Goal: Information Seeking & Learning: Learn about a topic

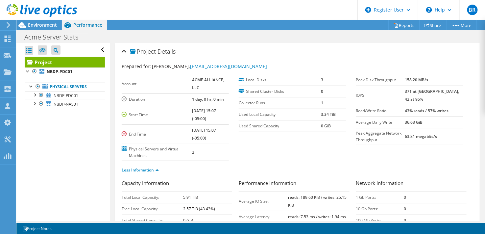
scroll to position [73, 0]
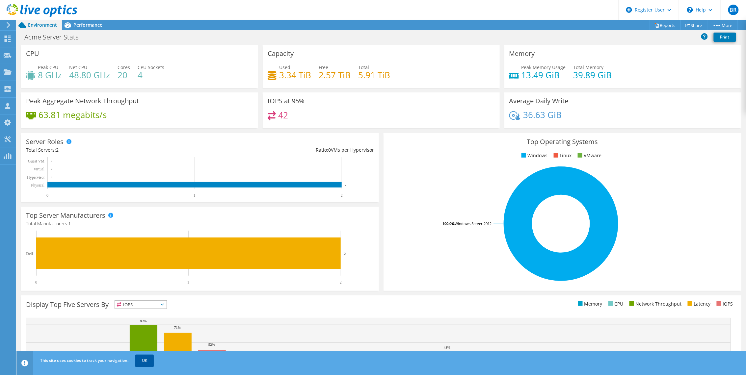
click at [143, 234] on link "OK" at bounding box center [144, 361] width 18 height 12
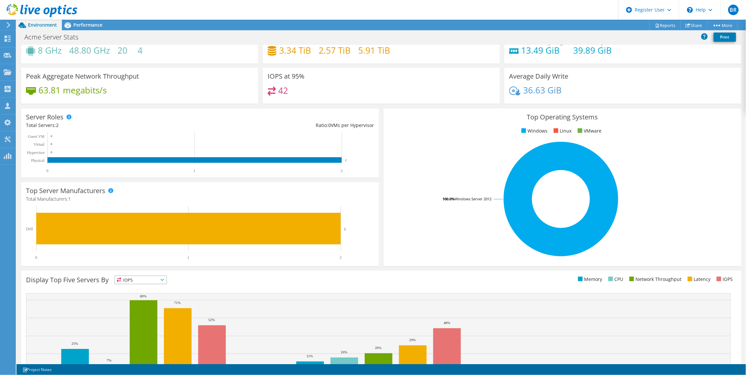
scroll to position [37, 0]
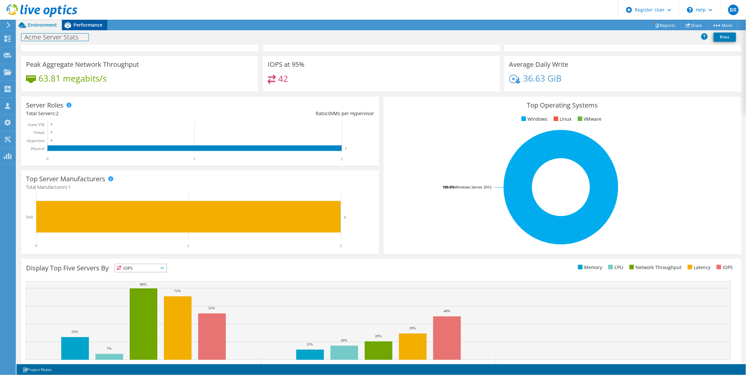
click at [85, 30] on div "Project Actions Project Actions Reports Share More" at bounding box center [380, 197] width 729 height 355
click at [85, 30] on div "Performance" at bounding box center [84, 25] width 45 height 11
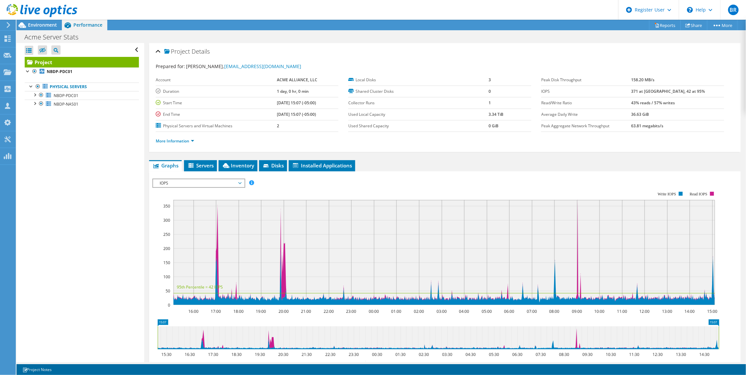
click at [277, 90] on b "1 day, 0 hr, 0 min" at bounding box center [293, 92] width 32 height 6
click at [50, 22] on span "Environment" at bounding box center [42, 25] width 29 height 6
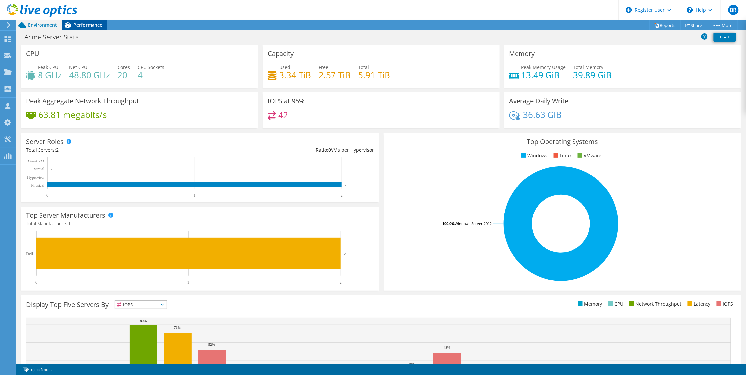
click at [90, 25] on span "Performance" at bounding box center [87, 25] width 29 height 6
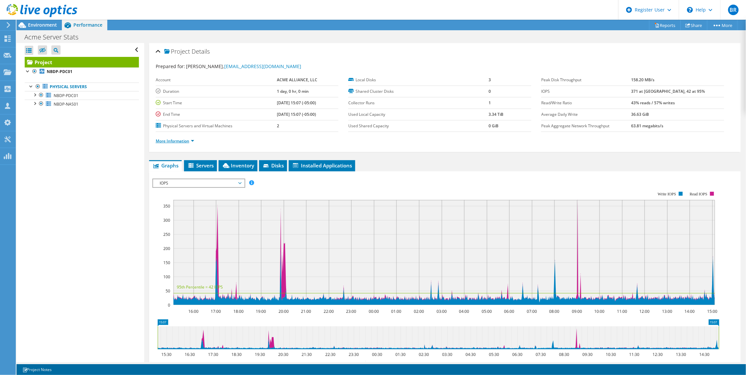
click at [168, 140] on link "More Information" at bounding box center [175, 141] width 39 height 6
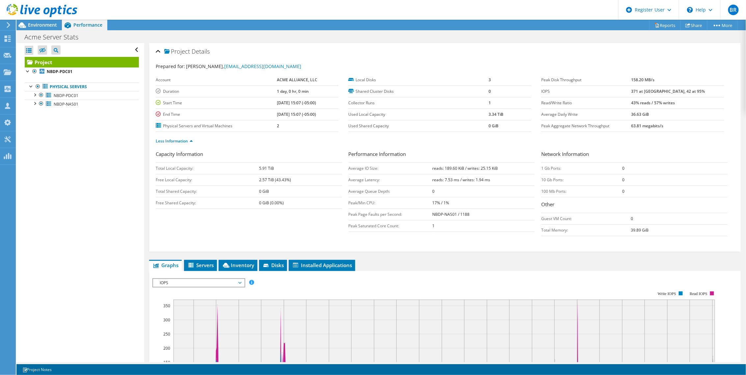
drag, startPoint x: 257, startPoint y: 179, endPoint x: 268, endPoint y: 180, distance: 10.9
click at [268, 180] on tr "Free Local Capacity: 2.57 TiB (43.43%)" at bounding box center [249, 180] width 186 height 12
drag, startPoint x: 268, startPoint y: 180, endPoint x: 254, endPoint y: 178, distance: 14.2
click at [254, 179] on td "Free Local Capacity:" at bounding box center [207, 180] width 103 height 12
drag, startPoint x: 255, startPoint y: 172, endPoint x: 271, endPoint y: 170, distance: 16.2
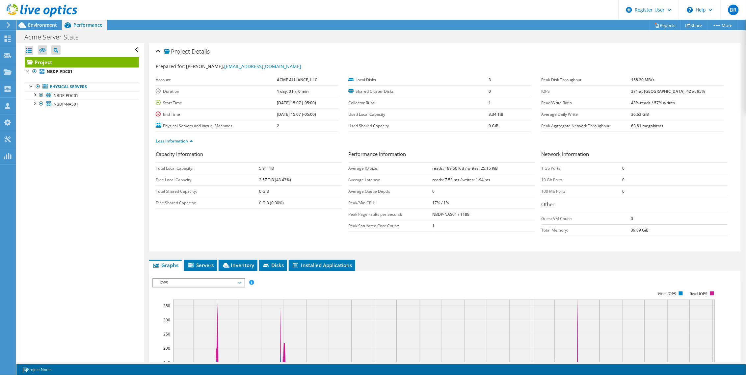
click at [271, 170] on tr "Total Local Capacity: 5.91 TiB" at bounding box center [249, 169] width 186 height 12
drag, startPoint x: 271, startPoint y: 170, endPoint x: 255, endPoint y: 182, distance: 19.6
click at [256, 180] on td "Free Local Capacity:" at bounding box center [207, 180] width 103 height 12
click at [40, 23] on span "Environment" at bounding box center [42, 25] width 29 height 6
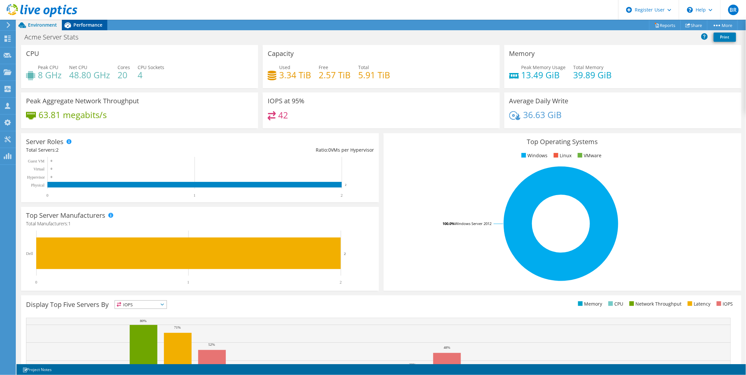
click at [90, 26] on span "Performance" at bounding box center [87, 25] width 29 height 6
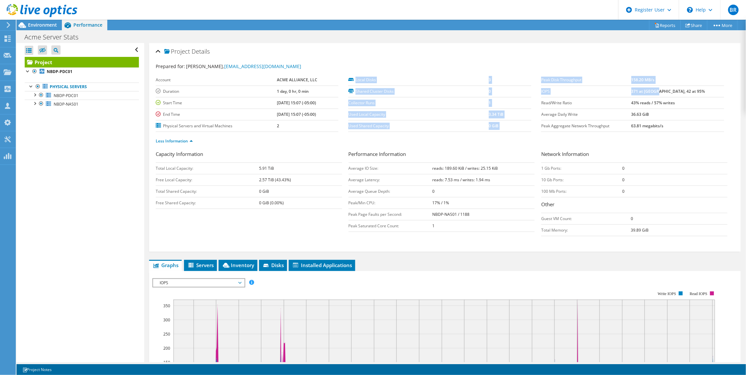
drag, startPoint x: 536, startPoint y: 90, endPoint x: 674, endPoint y: 90, distance: 137.9
click at [485, 90] on section "Prepared for: [PERSON_NAME], [EMAIL_ADDRESS][DOMAIN_NAME] Account ACME ALLIANCE…" at bounding box center [445, 107] width 578 height 88
drag, startPoint x: 674, startPoint y: 90, endPoint x: 602, endPoint y: 83, distance: 71.8
click at [485, 91] on b "371 at [GEOGRAPHIC_DATA], 42 at 95%" at bounding box center [668, 92] width 74 height 6
drag, startPoint x: 685, startPoint y: 90, endPoint x: 540, endPoint y: 91, distance: 144.8
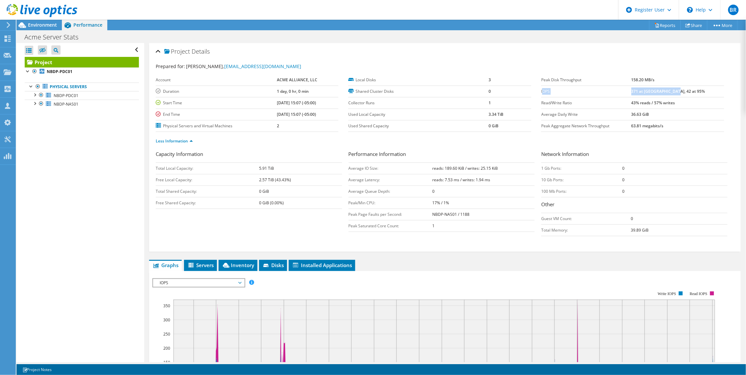
click at [485, 91] on tr "IOPS 371 at [GEOGRAPHIC_DATA], 42 at 95%" at bounding box center [632, 92] width 183 height 12
click at [485, 90] on td "371 at [GEOGRAPHIC_DATA], 42 at 95%" at bounding box center [677, 92] width 93 height 12
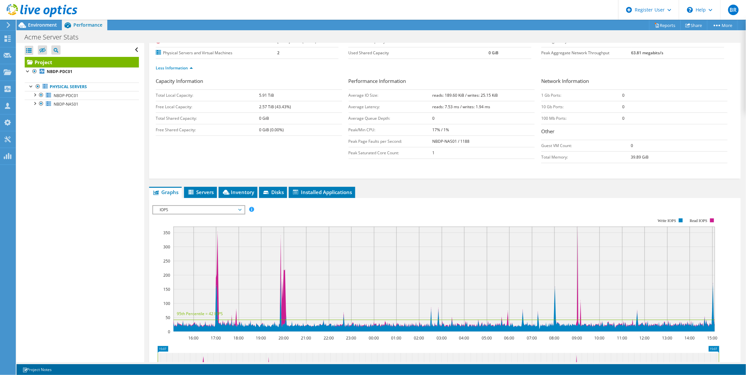
scroll to position [110, 0]
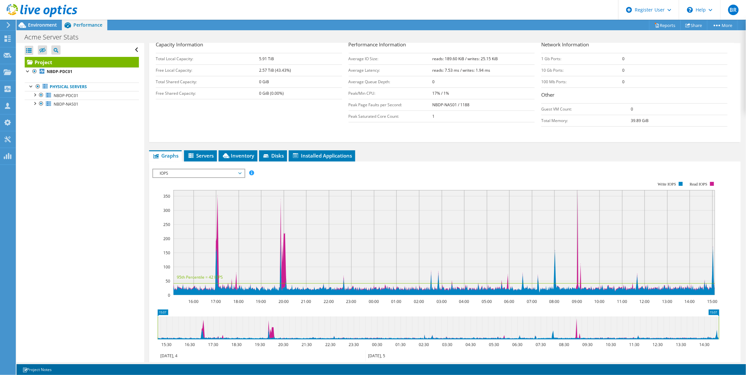
click at [222, 171] on span "IOPS" at bounding box center [198, 173] width 85 height 8
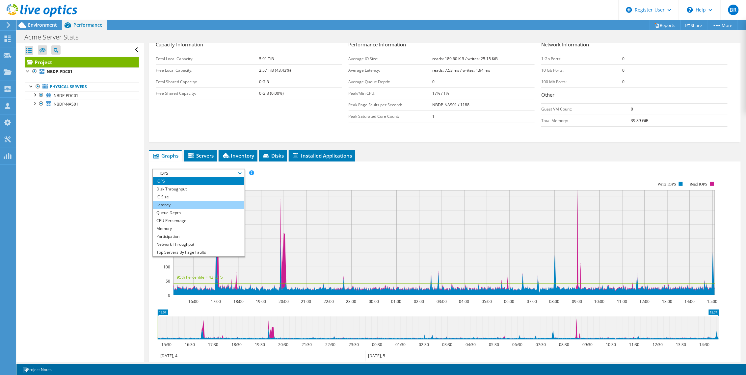
click at [194, 205] on li "Latency" at bounding box center [198, 205] width 91 height 8
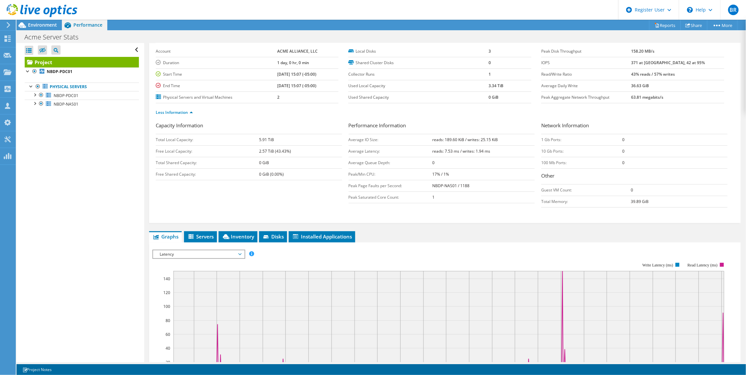
scroll to position [0, 0]
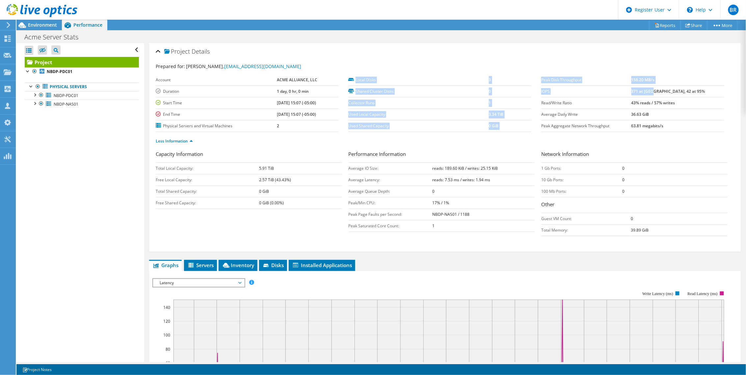
drag, startPoint x: 537, startPoint y: 88, endPoint x: 671, endPoint y: 94, distance: 134.1
click at [485, 94] on section "Prepared for: [PERSON_NAME], [EMAIL_ADDRESS][DOMAIN_NAME] Account ACME ALLIANCE…" at bounding box center [445, 107] width 578 height 88
drag, startPoint x: 671, startPoint y: 94, endPoint x: 675, endPoint y: 93, distance: 4.6
click at [485, 93] on b "371 at [GEOGRAPHIC_DATA], 42 at 95%" at bounding box center [668, 92] width 74 height 6
drag, startPoint x: 675, startPoint y: 93, endPoint x: 691, endPoint y: 92, distance: 16.5
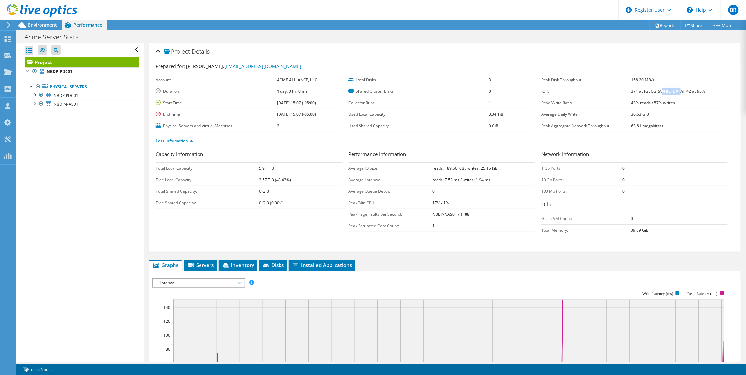
click at [485, 92] on b "371 at [GEOGRAPHIC_DATA], 42 at 95%" at bounding box center [668, 92] width 74 height 6
click at [485, 168] on td "0" at bounding box center [674, 169] width 105 height 12
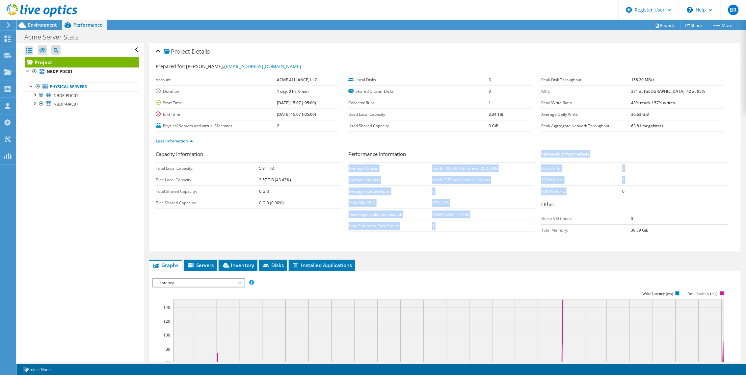
drag, startPoint x: 536, startPoint y: 153, endPoint x: 618, endPoint y: 193, distance: 91.1
click at [485, 193] on div "Capacity Information Total Local Capacity: 5.91 TiB Free Local Capacity: 2.57 T…" at bounding box center [445, 194] width 578 height 89
click at [485, 194] on td "0" at bounding box center [674, 192] width 105 height 12
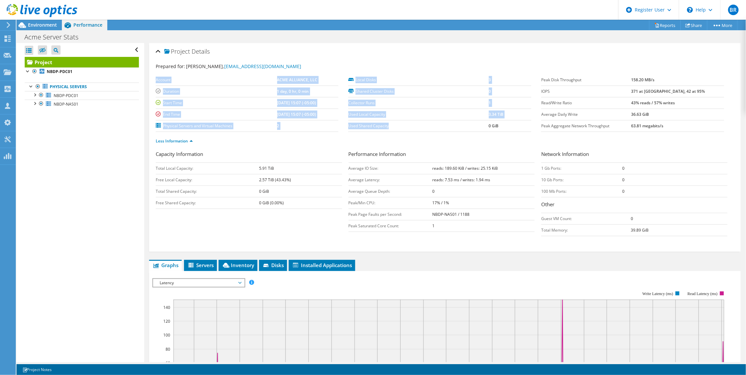
drag, startPoint x: 343, startPoint y: 126, endPoint x: 399, endPoint y: 126, distance: 56.3
click at [399, 126] on section "Account ACME ALLIANCE, LLC Duration 1 day, 0 hr, 0 min Start Time [DATE] 15:07 …" at bounding box center [348, 103] width 385 height 58
drag, startPoint x: 399, startPoint y: 126, endPoint x: 408, endPoint y: 127, distance: 9.2
click at [399, 126] on label "Used Shared Capacity" at bounding box center [418, 126] width 140 height 7
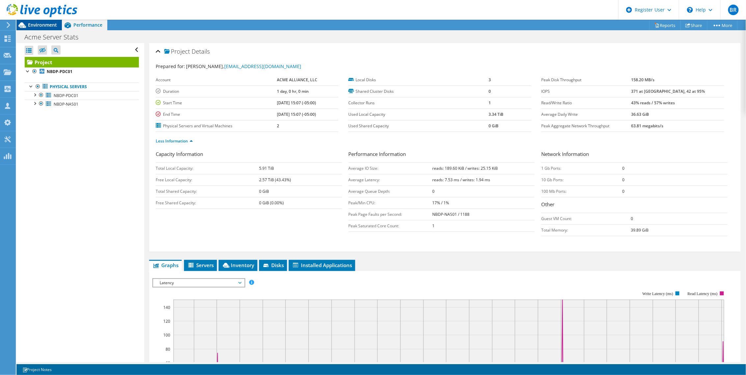
click at [39, 27] on span "Environment" at bounding box center [42, 25] width 29 height 6
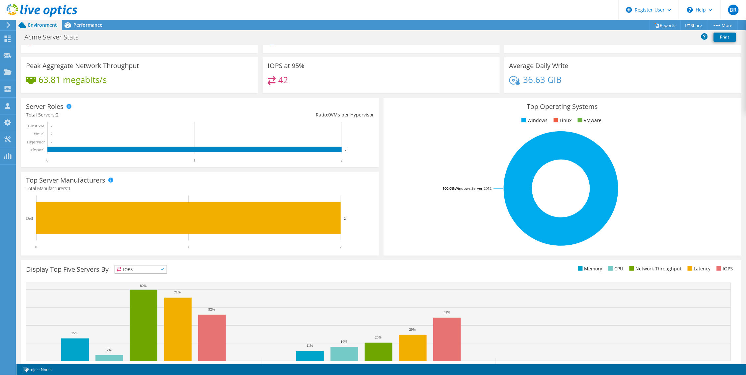
scroll to position [64, 0]
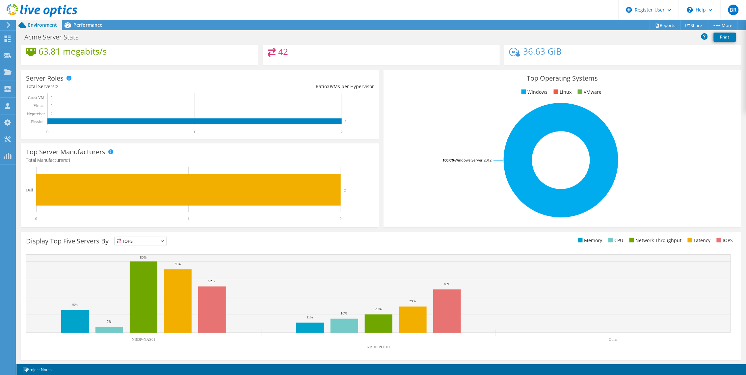
click at [148, 234] on span "IOPS" at bounding box center [141, 241] width 52 height 8
click at [142, 234] on li "Memory" at bounding box center [141, 258] width 52 height 9
click at [155, 234] on span "Memory" at bounding box center [136, 241] width 43 height 8
click at [149, 234] on li "Latency" at bounding box center [141, 286] width 52 height 9
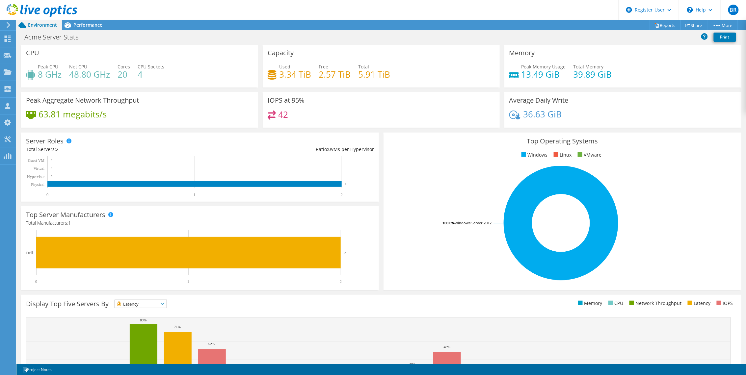
scroll to position [0, 0]
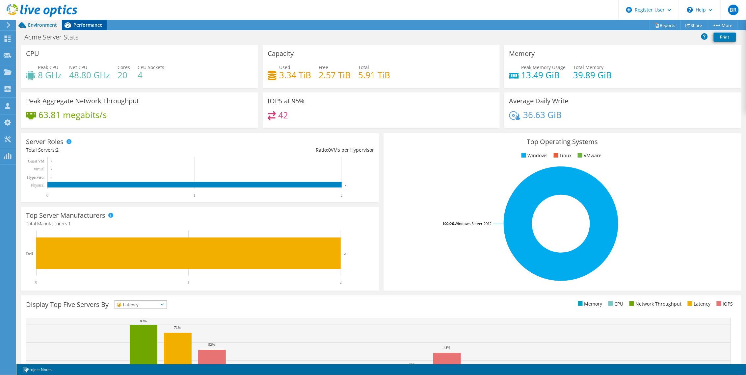
click at [70, 22] on icon at bounding box center [68, 25] width 12 height 12
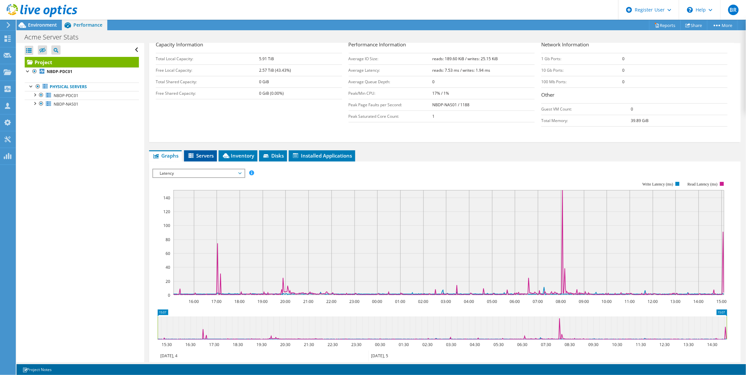
click at [209, 151] on li "Servers" at bounding box center [200, 155] width 33 height 11
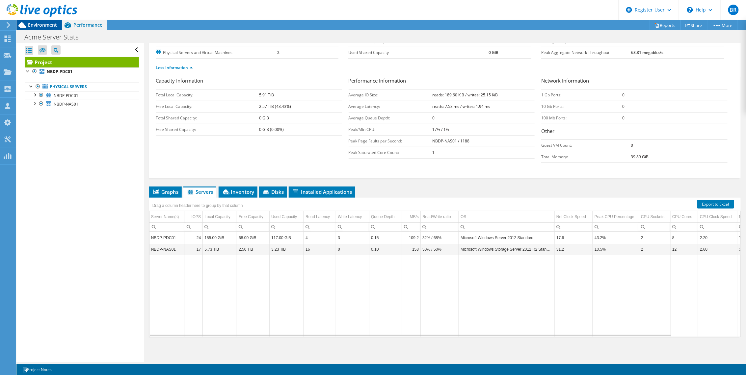
click at [41, 26] on span "Environment" at bounding box center [42, 25] width 29 height 6
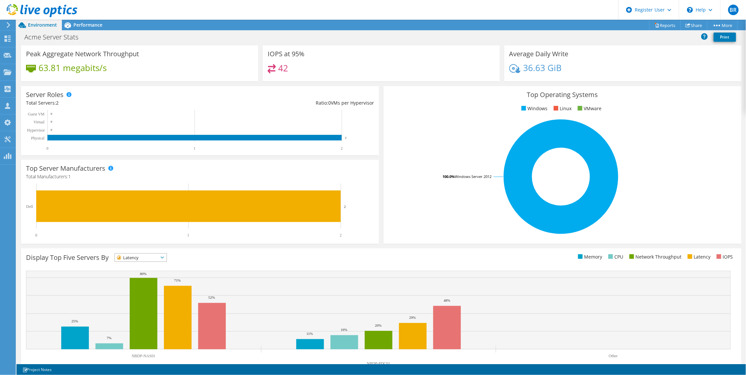
scroll to position [64, 0]
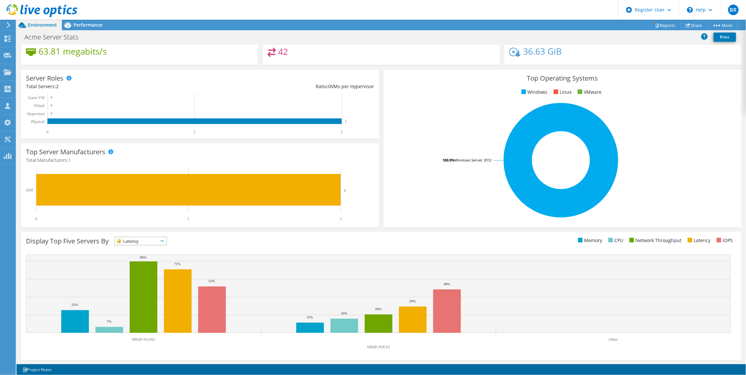
drag, startPoint x: 371, startPoint y: 346, endPoint x: 402, endPoint y: 346, distance: 30.9
click at [402, 234] on icon "NBDP-NAS01 NBDP-PDC01 Other 25% 11% 7% 16% 80% 20% 71% 29% 52% 48%" at bounding box center [378, 303] width 705 height 99
drag, startPoint x: 402, startPoint y: 346, endPoint x: 374, endPoint y: 348, distance: 28.3
click at [374, 234] on icon "NBDP-NAS01 NBDP-PDC01 Other 25% 11% 7% 16% 80% 20% 71% 29% 52% 48%" at bounding box center [378, 303] width 705 height 99
click at [374, 234] on text "NBDP-PDC01" at bounding box center [378, 347] width 23 height 5
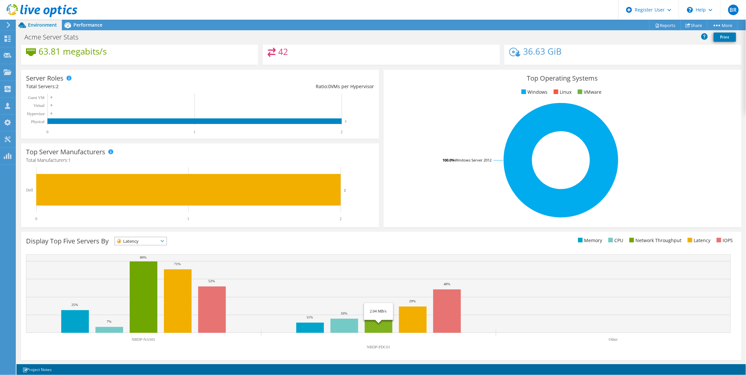
scroll to position [0, 0]
click at [383, 234] on div "Display Top Five Servers By Latency IOPS" at bounding box center [381, 296] width 720 height 128
click at [430, 199] on rect at bounding box center [560, 160] width 345 height 115
click at [366, 153] on div "Top Server Manufacturers Manufacturers are shown for physical servers and hyper…" at bounding box center [200, 185] width 358 height 84
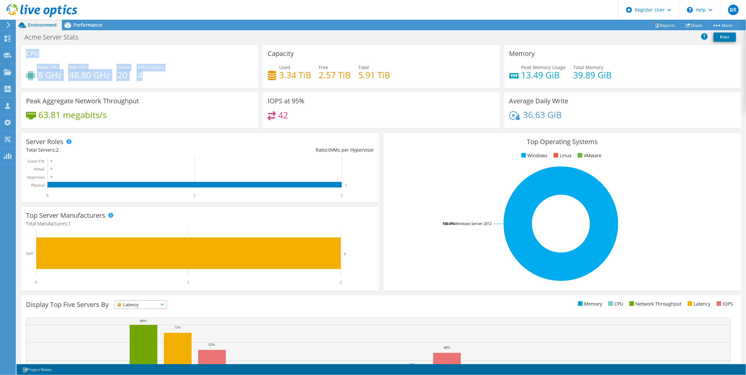
drag, startPoint x: 26, startPoint y: 51, endPoint x: 159, endPoint y: 78, distance: 135.0
click at [159, 78] on div "CPU Peak CPU 8 GHz Net CPU 48.80 GHz Cores 20 CPU Sockets 4" at bounding box center [139, 66] width 237 height 43
drag, startPoint x: 159, startPoint y: 78, endPoint x: 169, endPoint y: 80, distance: 11.2
click at [169, 80] on div "Peak CPU 8 GHz Net CPU 48.80 GHz Cores 20 CPU Sockets 4" at bounding box center [139, 74] width 227 height 21
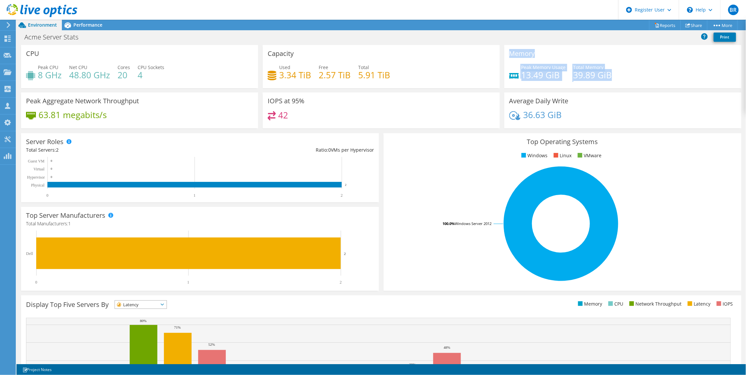
drag, startPoint x: 502, startPoint y: 51, endPoint x: 615, endPoint y: 73, distance: 115.5
click at [485, 73] on div "Memory Peak Memory Usage 13.49 GiB Total Memory 39.89 GiB" at bounding box center [622, 66] width 237 height 43
drag, startPoint x: 615, startPoint y: 73, endPoint x: 631, endPoint y: 83, distance: 18.3
click at [485, 83] on div "Peak Memory Usage 13.49 GiB Total Memory 39.89 GiB" at bounding box center [622, 74] width 227 height 21
